Goal: Task Accomplishment & Management: Manage account settings

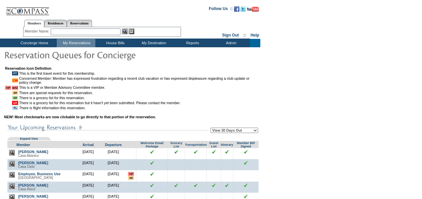
drag, startPoint x: 296, startPoint y: 128, endPoint x: 305, endPoint y: 126, distance: 9.6
click at [296, 128] on form "Follow Us ::" at bounding box center [210, 199] width 420 height 395
click at [340, 136] on form "Follow Us ::" at bounding box center [210, 199] width 420 height 395
click at [351, 105] on form "Follow Us ::" at bounding box center [210, 199] width 420 height 395
click at [387, 165] on form "Follow Us ::" at bounding box center [210, 199] width 420 height 395
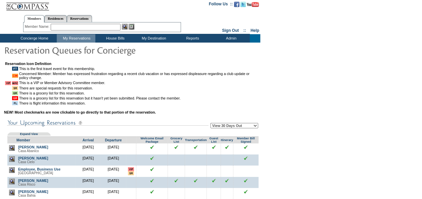
scroll to position [67, 0]
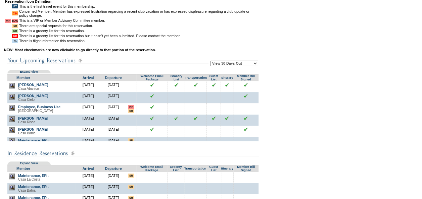
click at [293, 101] on form "Follow Us ::" at bounding box center [210, 132] width 420 height 395
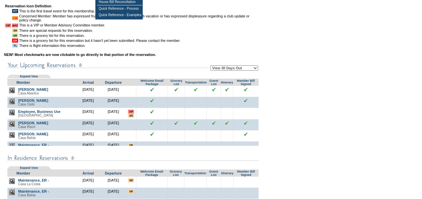
scroll to position [101, 0]
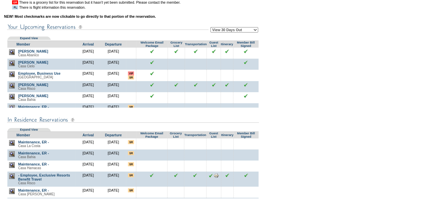
click at [317, 57] on form "Follow Us ::" at bounding box center [210, 98] width 420 height 395
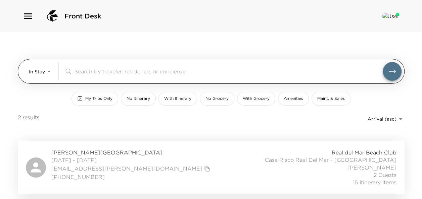
click at [47, 71] on body "Front Desk In Stay In-Stay ​ My Trips Only No Itinerary With Itinerary No Groce…" at bounding box center [211, 99] width 422 height 199
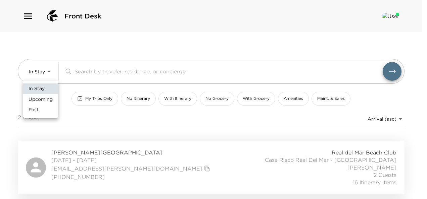
click at [48, 96] on span "Upcoming" at bounding box center [41, 99] width 24 height 7
type input "Upcoming"
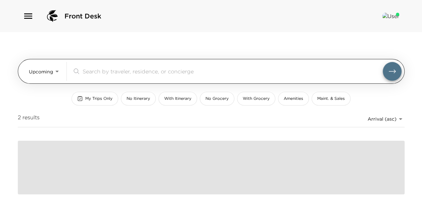
click at [129, 73] on input "search" at bounding box center [233, 71] width 300 height 8
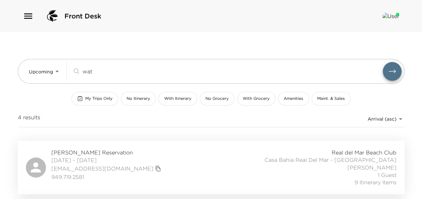
type input "wat"
click at [125, 154] on div "Jennie Watson Reservation 10/10/2025 - 10/13/2025 watsonnej@yahoo.com 949.719.2…" at bounding box center [211, 168] width 371 height 38
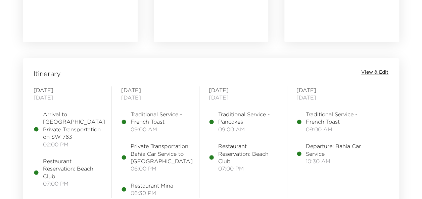
scroll to position [504, 0]
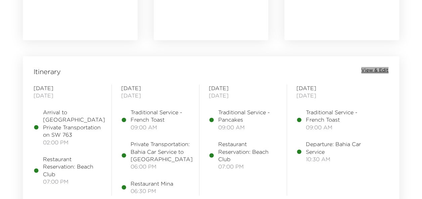
click at [377, 69] on span "View & Edit" at bounding box center [374, 70] width 27 height 7
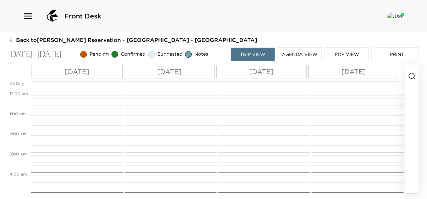
scroll to position [181, 0]
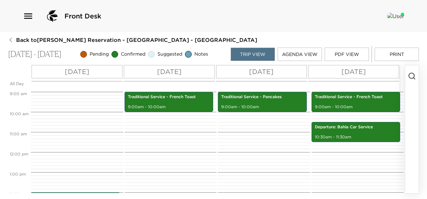
click at [409, 76] on icon "button" at bounding box center [412, 76] width 8 height 8
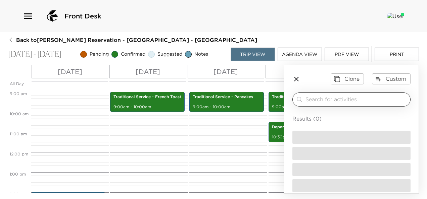
click at [372, 103] on div "​" at bounding box center [356, 100] width 102 height 8
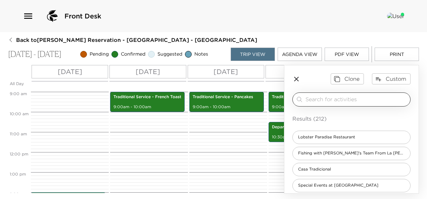
click at [375, 99] on input "search" at bounding box center [356, 100] width 102 height 8
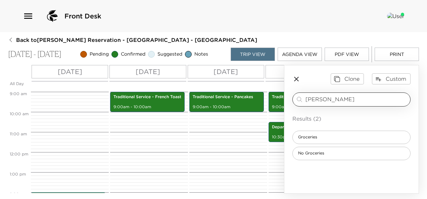
type input "[PERSON_NAME]"
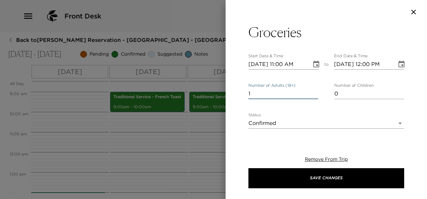
click at [248, 169] on button "Save Changes" at bounding box center [326, 179] width 156 height 20
type textarea "I am in receipt of your grocery request. Your order will be stocked in your res…"
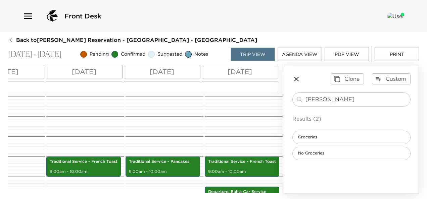
scroll to position [114, 0]
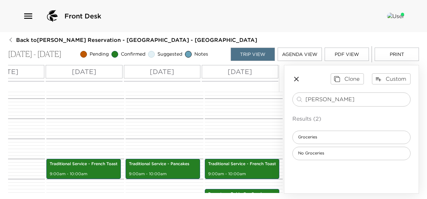
click at [349, 55] on button "PDF View" at bounding box center [347, 54] width 44 height 13
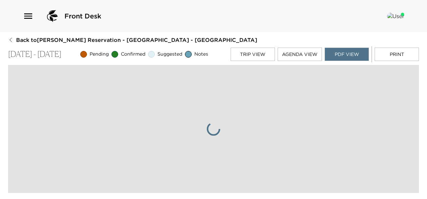
scroll to position [0, 0]
